Goal: Task Accomplishment & Management: Manage account settings

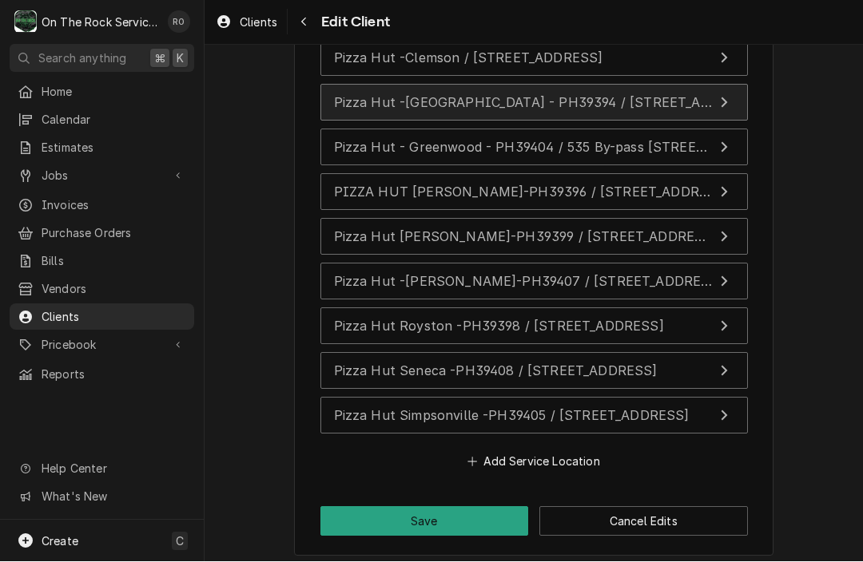
scroll to position [1575, 0]
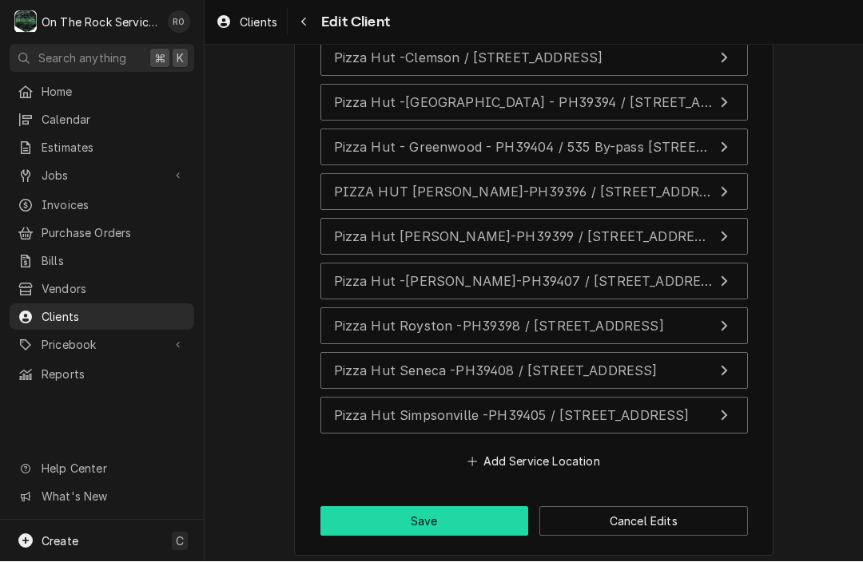
click at [462, 523] on button "Save" at bounding box center [424, 522] width 209 height 30
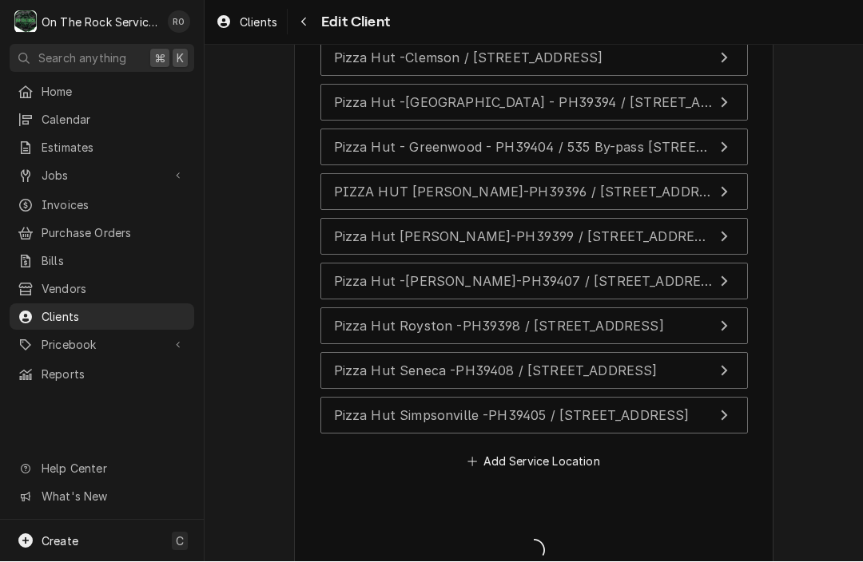
type textarea "x"
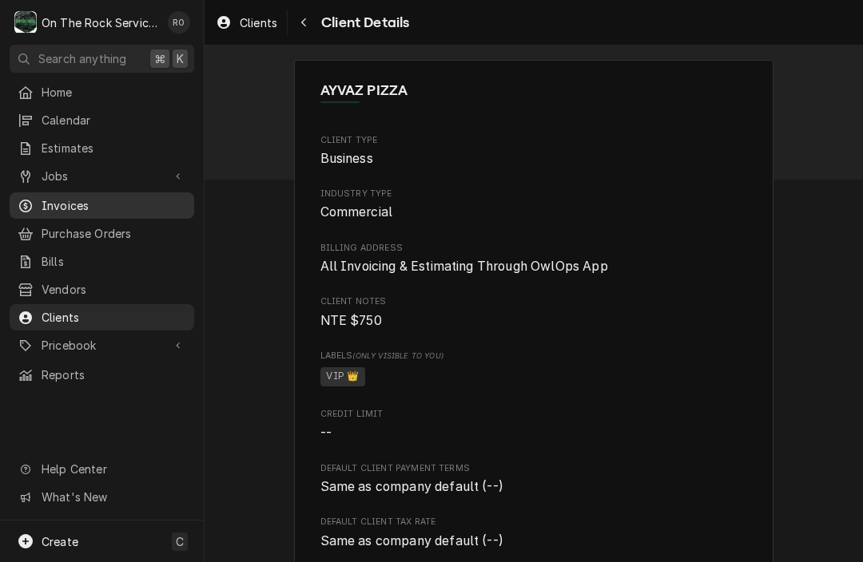
click at [66, 200] on span "Invoices" at bounding box center [114, 205] width 145 height 17
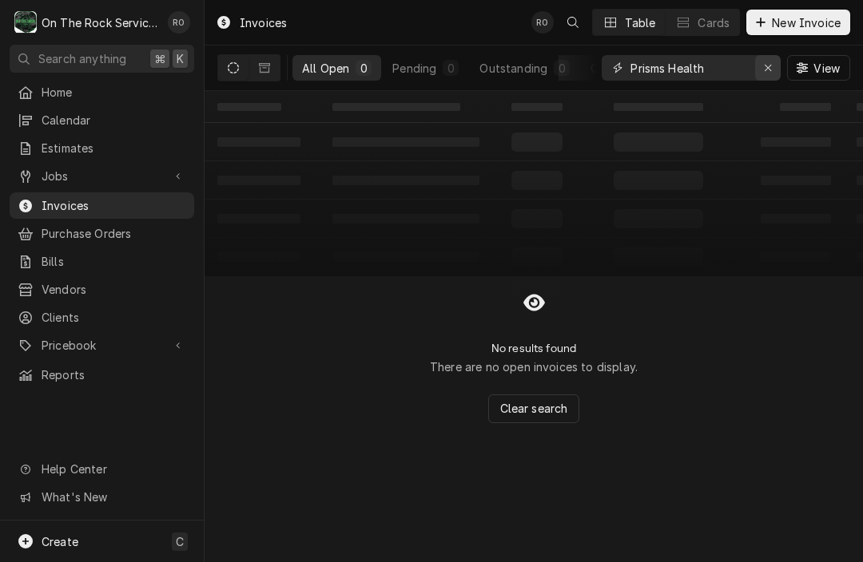
click at [766, 68] on icon "Erase input" at bounding box center [768, 67] width 9 height 11
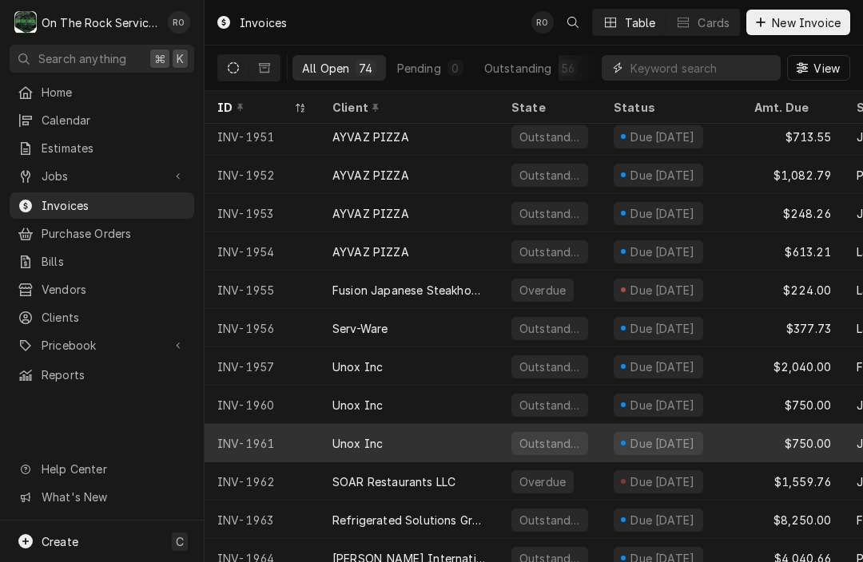
scroll to position [1044, 0]
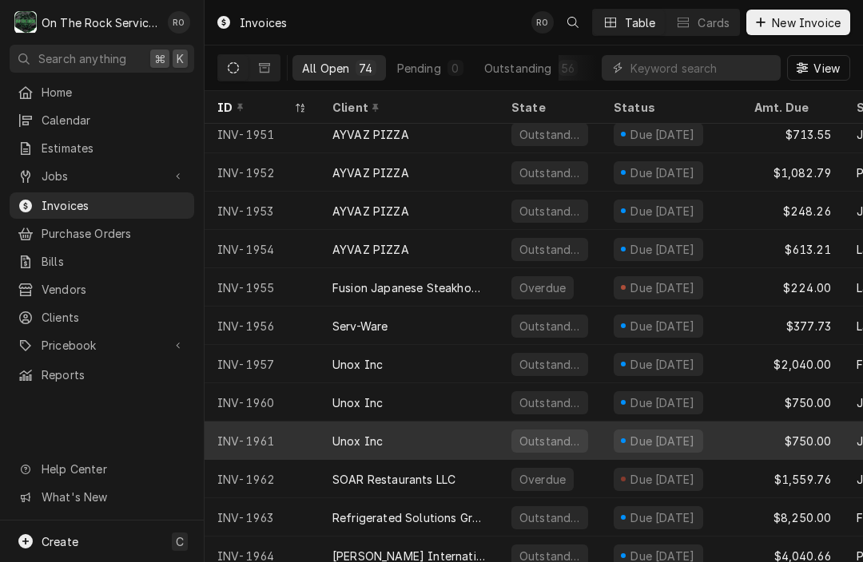
click at [463, 440] on div "Unox Inc" at bounding box center [409, 441] width 179 height 38
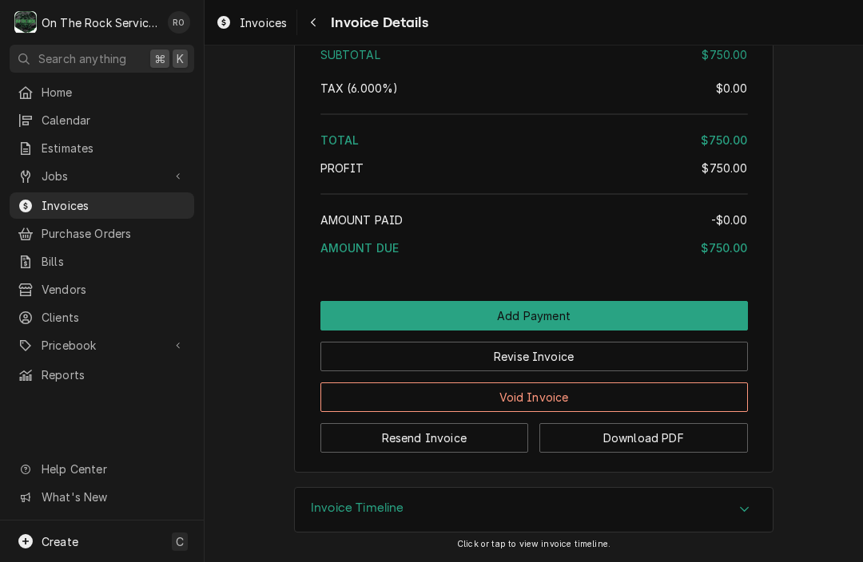
scroll to position [1767, 0]
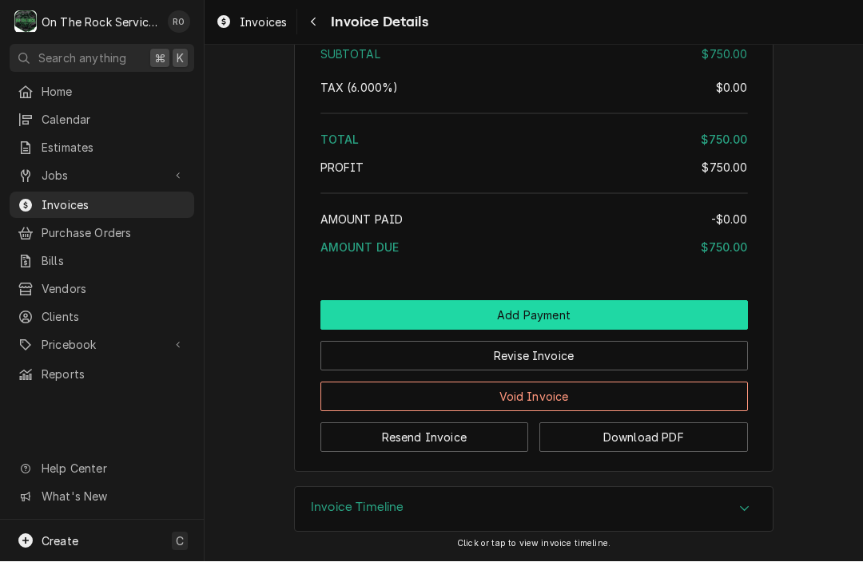
click at [466, 306] on button "Add Payment" at bounding box center [533, 316] width 427 height 30
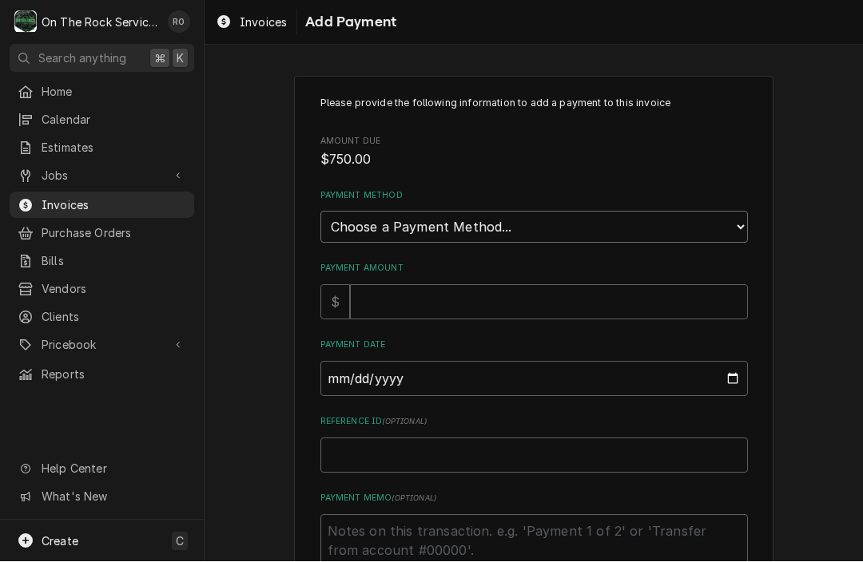
select select "2"
click at [482, 293] on input "Payment Amount" at bounding box center [549, 302] width 398 height 35
type textarea "x"
type input "7"
type textarea "x"
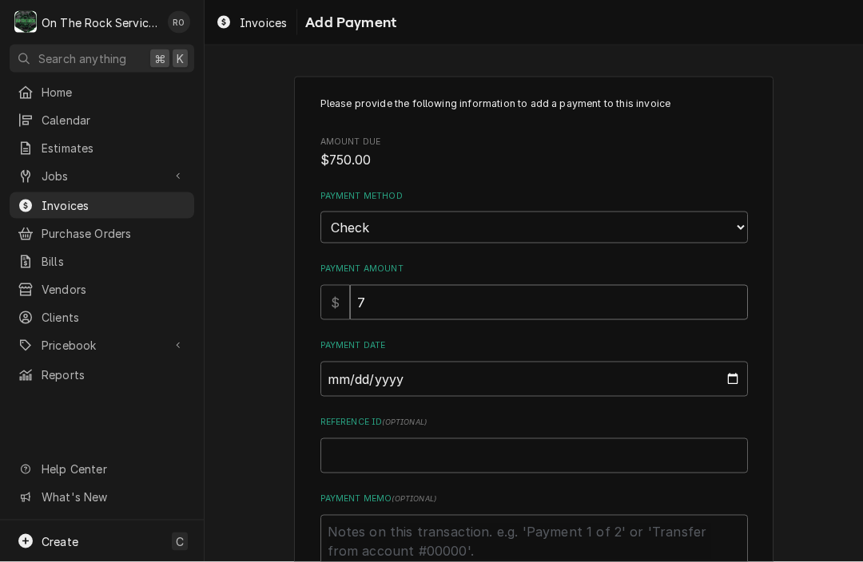
type input "75"
type textarea "x"
type input "750"
type textarea "x"
type input "2025-08-25"
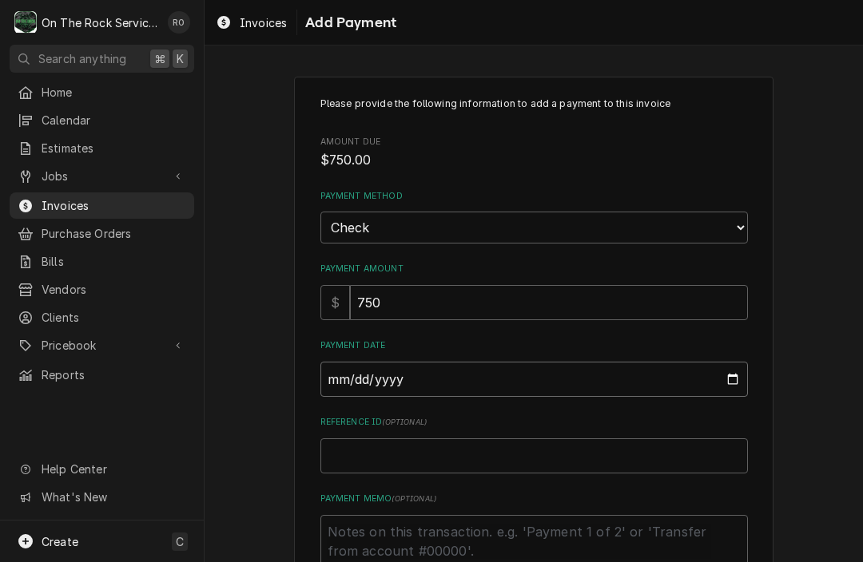
click at [447, 383] on input "2025-08-25" at bounding box center [533, 379] width 427 height 35
click at [360, 562] on html "O On The Rock Services RO Search anything ⌘ K Home Calendar Estimates Jobs Jobs…" at bounding box center [431, 281] width 863 height 562
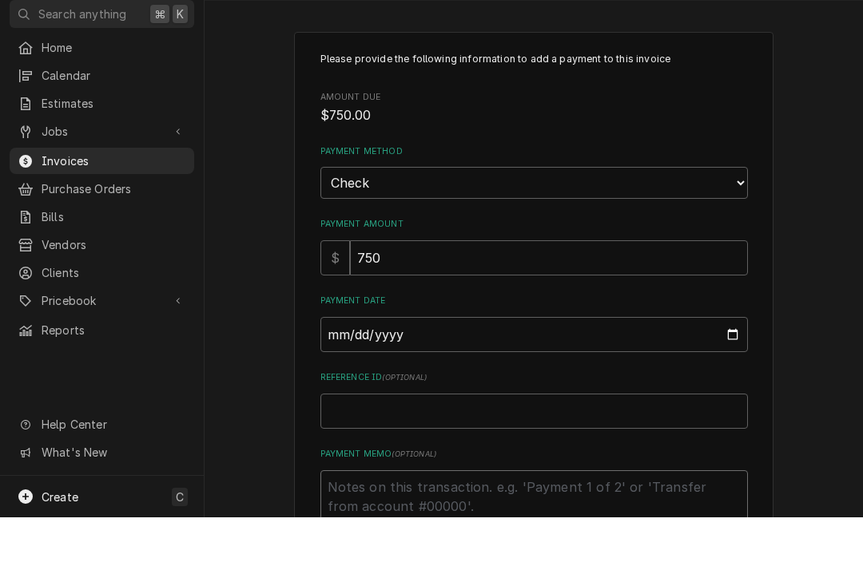
type textarea "x"
type textarea "C"
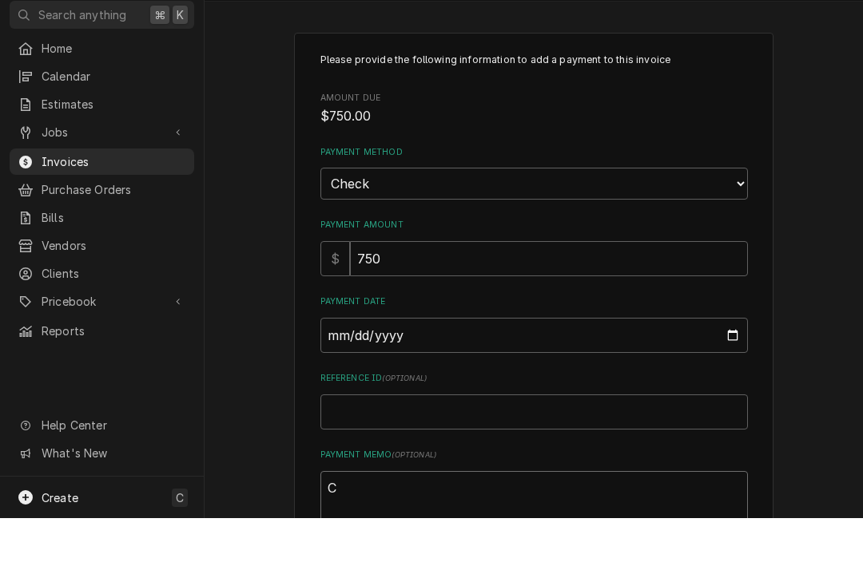
type textarea "x"
type textarea "CH"
type textarea "x"
type textarea "CHE"
type textarea "x"
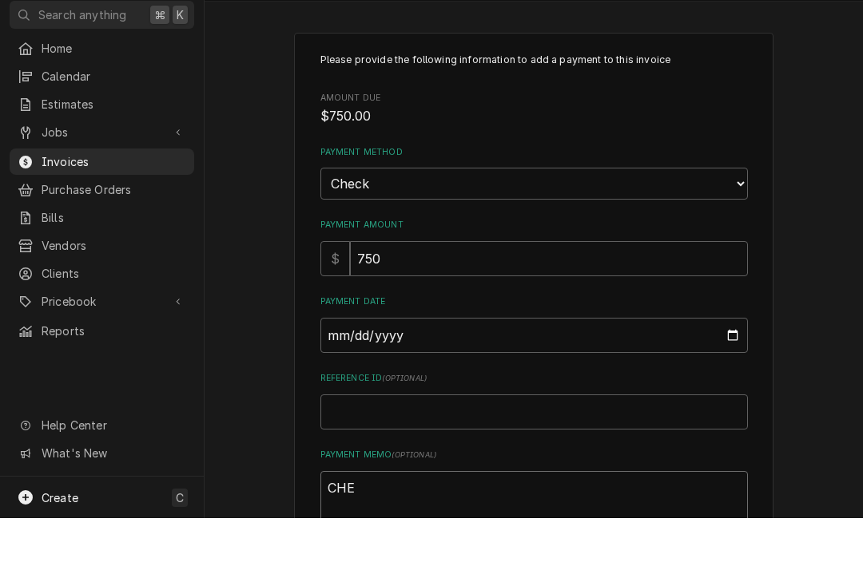
type textarea "CHEC"
type textarea "x"
type textarea "CHECK"
type textarea "x"
type textarea "CHECK#"
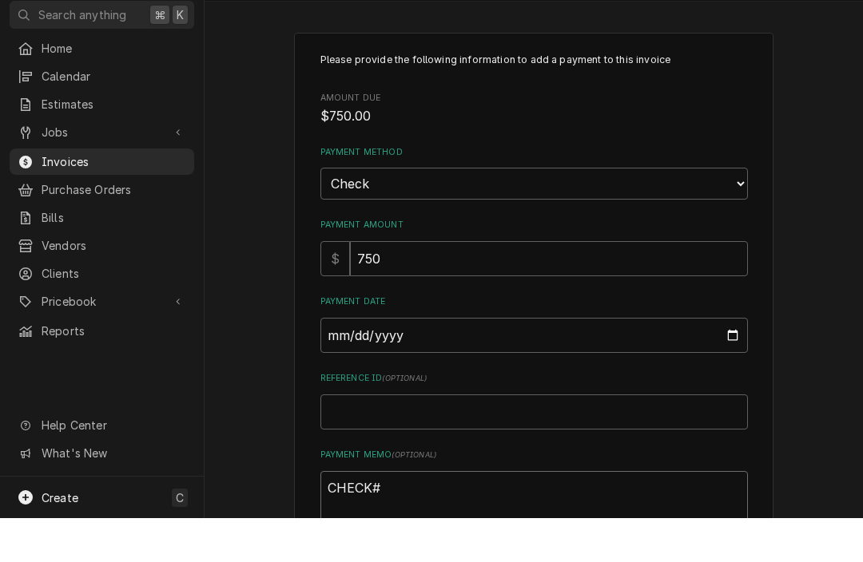
type textarea "x"
type textarea "CHECK#"
type textarea "x"
type textarea "CHECK# 8"
type textarea "x"
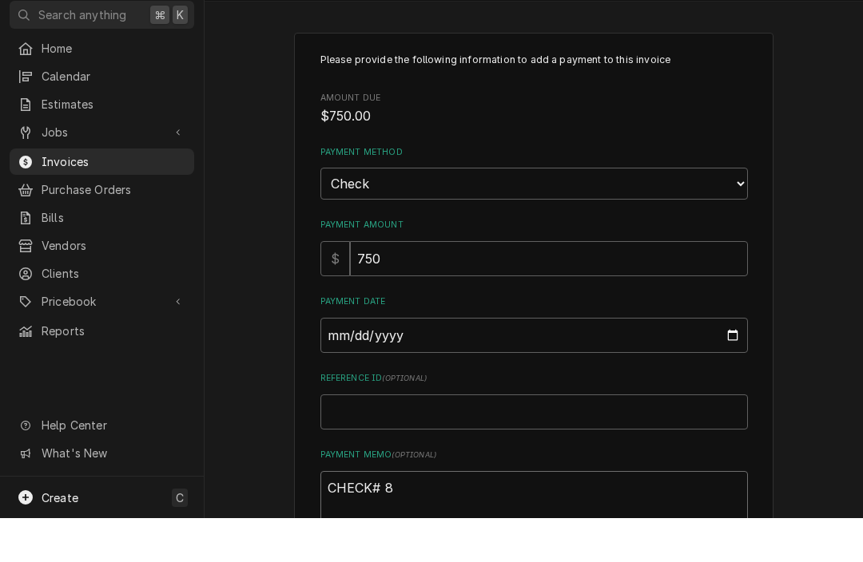
type textarea "CHECK# 88"
type textarea "x"
type textarea "CHECK# 883"
type textarea "x"
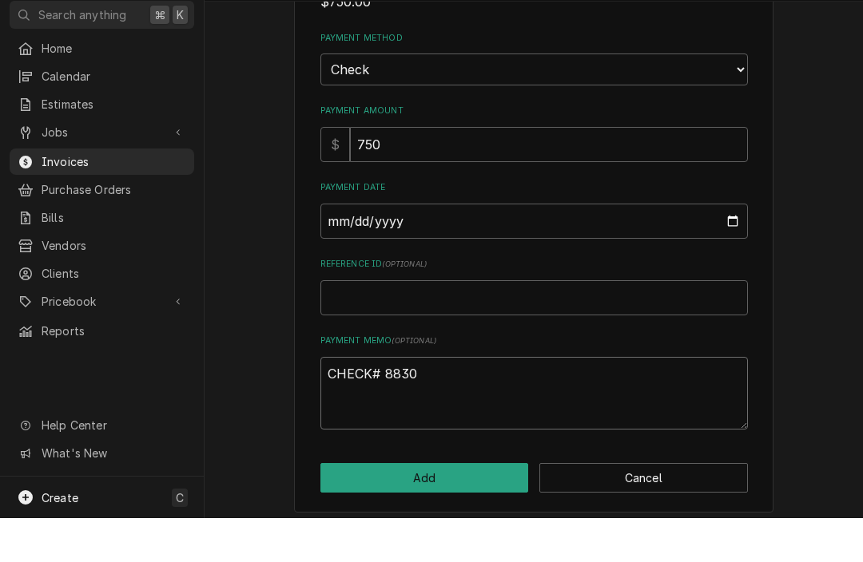
scroll to position [113, 0]
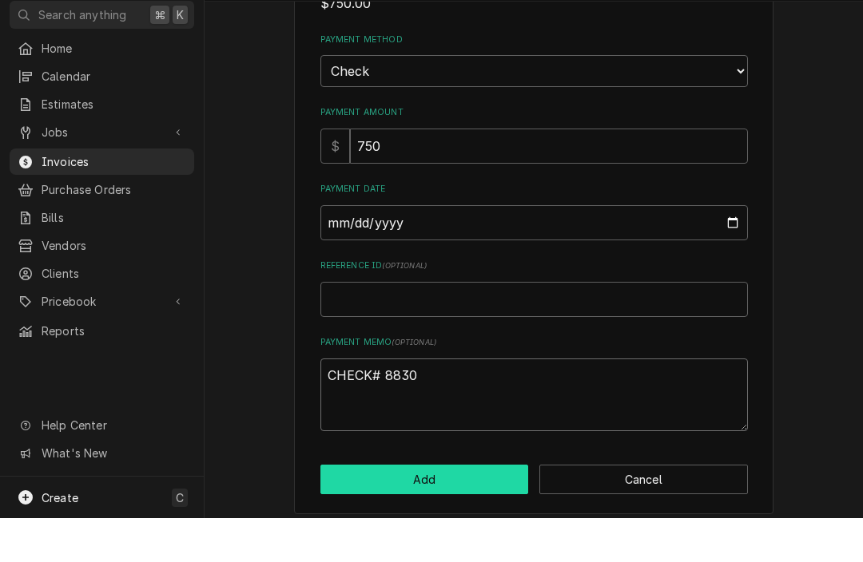
type textarea "CHECK# 8830"
click at [459, 509] on button "Add" at bounding box center [424, 524] width 209 height 30
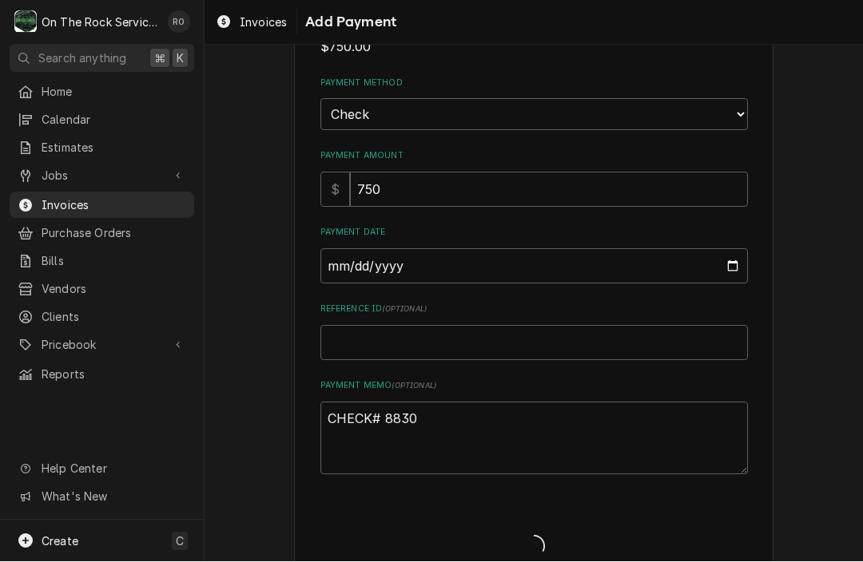
type textarea "x"
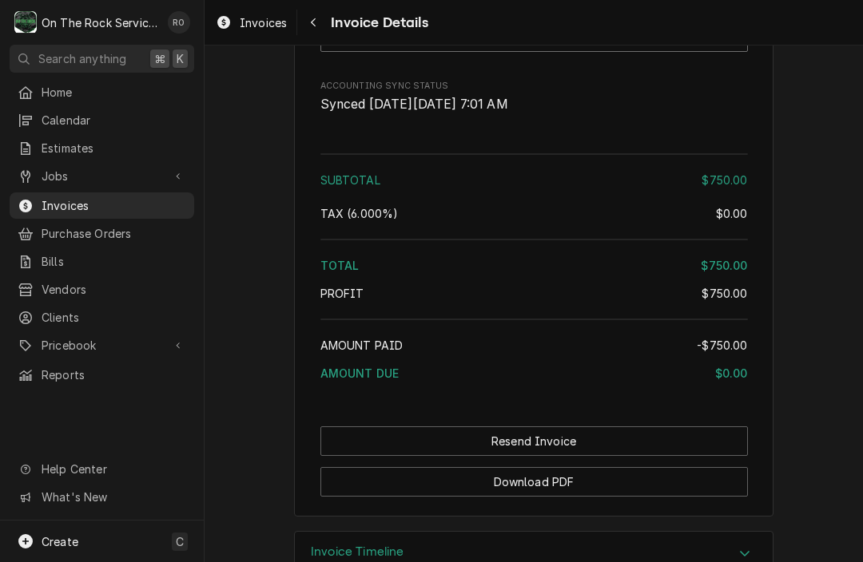
scroll to position [1830, 0]
